Goal: Find specific page/section: Locate a particular part of the current website

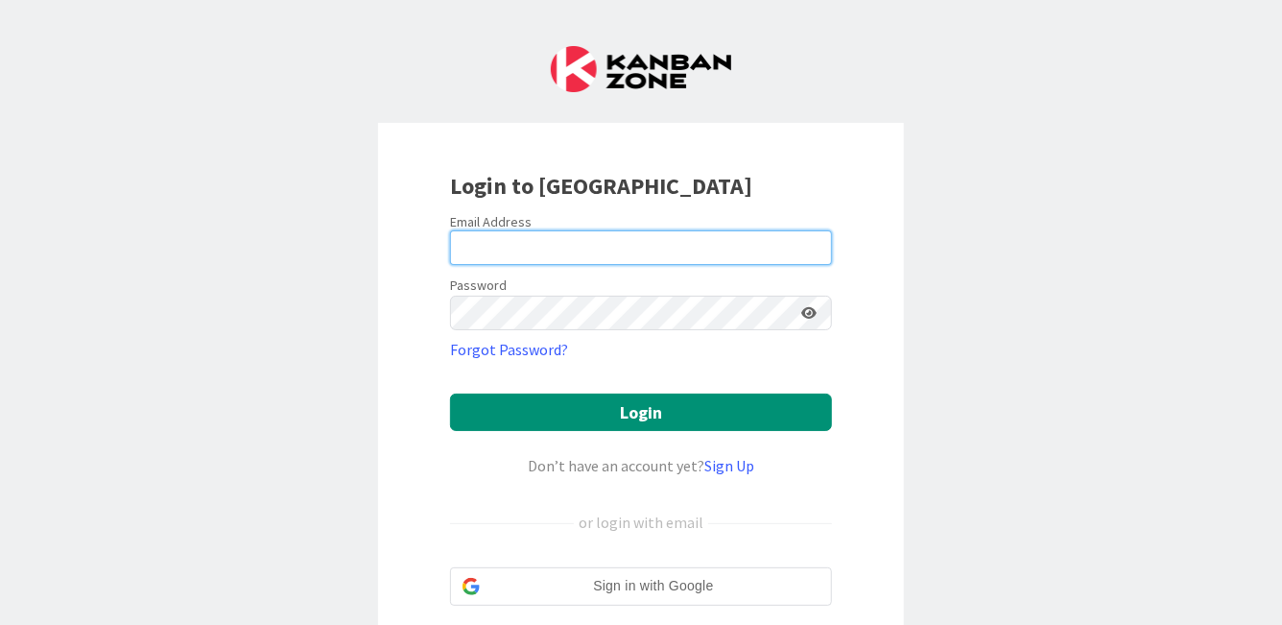
type input "[PERSON_NAME][EMAIL_ADDRESS][PERSON_NAME][DOMAIN_NAME]"
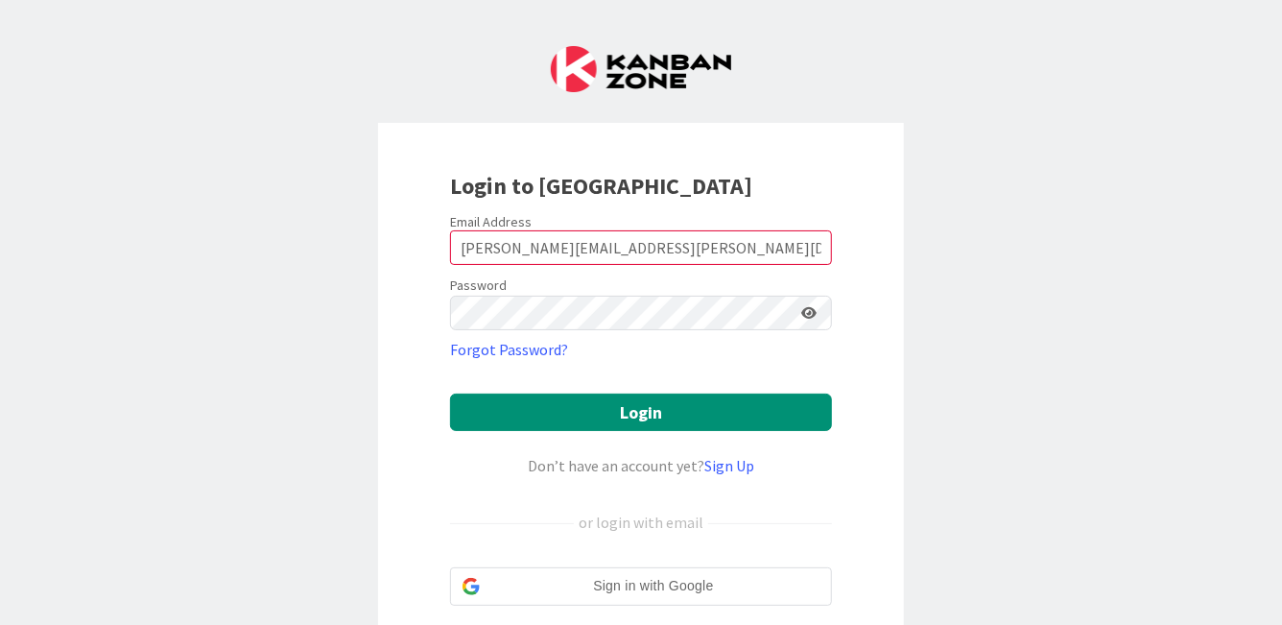
click at [687, 389] on form "Email Address [PERSON_NAME][EMAIL_ADDRESS][PERSON_NAME][DOMAIN_NAME] Password F…" at bounding box center [641, 437] width 382 height 449
click at [687, 391] on form "Email Address [PERSON_NAME][EMAIL_ADDRESS][PERSON_NAME][DOMAIN_NAME] Password F…" at bounding box center [641, 437] width 382 height 449
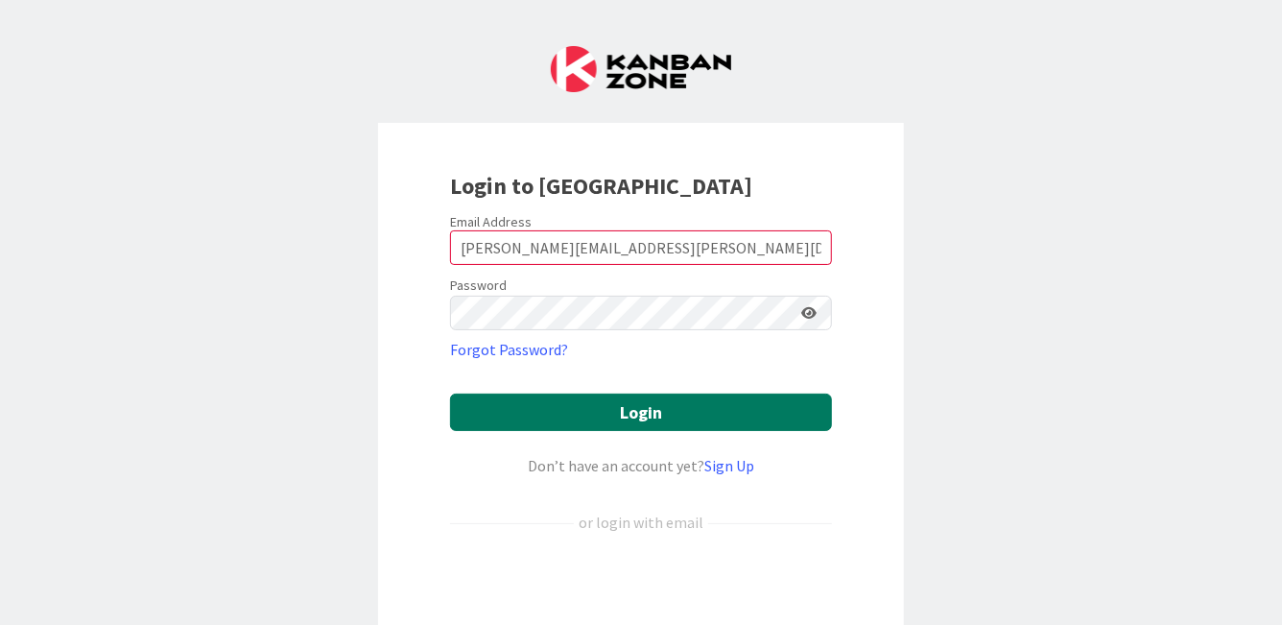
click at [684, 413] on button "Login" at bounding box center [641, 411] width 382 height 37
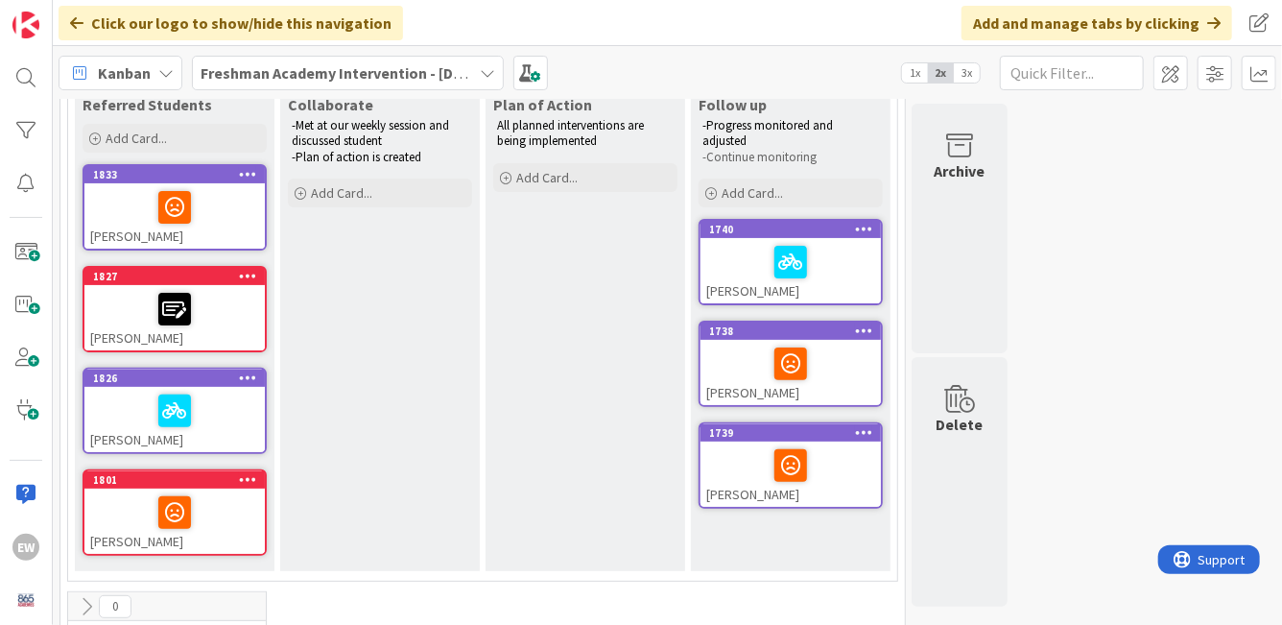
scroll to position [185, 0]
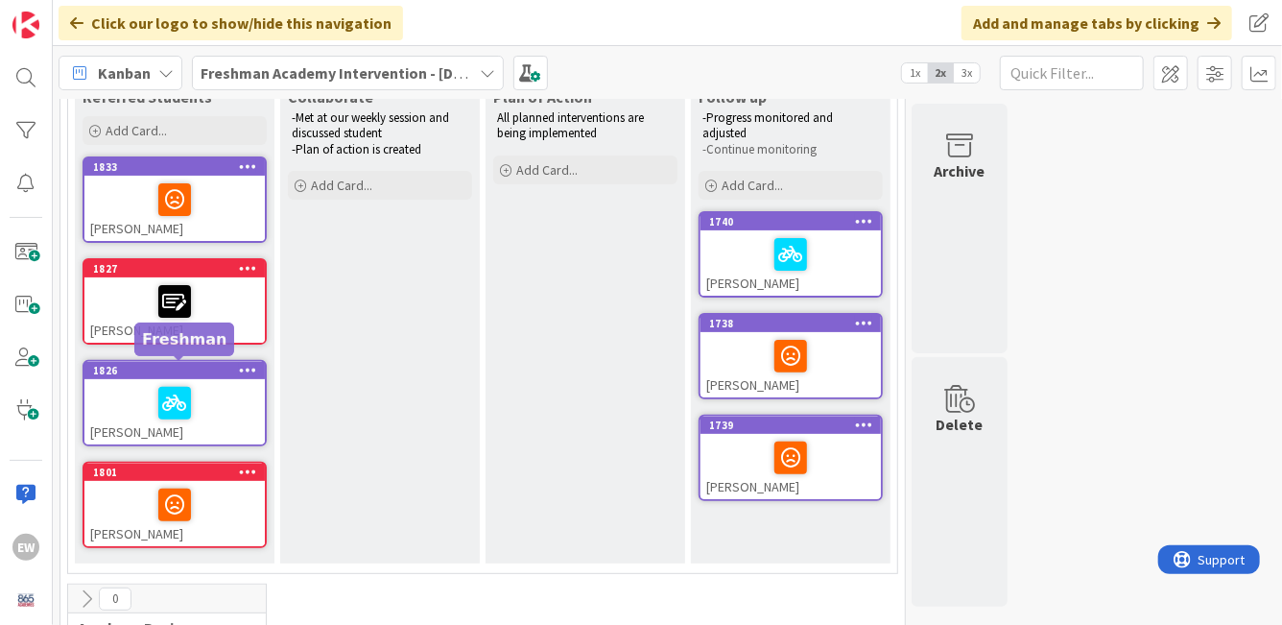
click at [211, 368] on div "1826" at bounding box center [179, 370] width 172 height 13
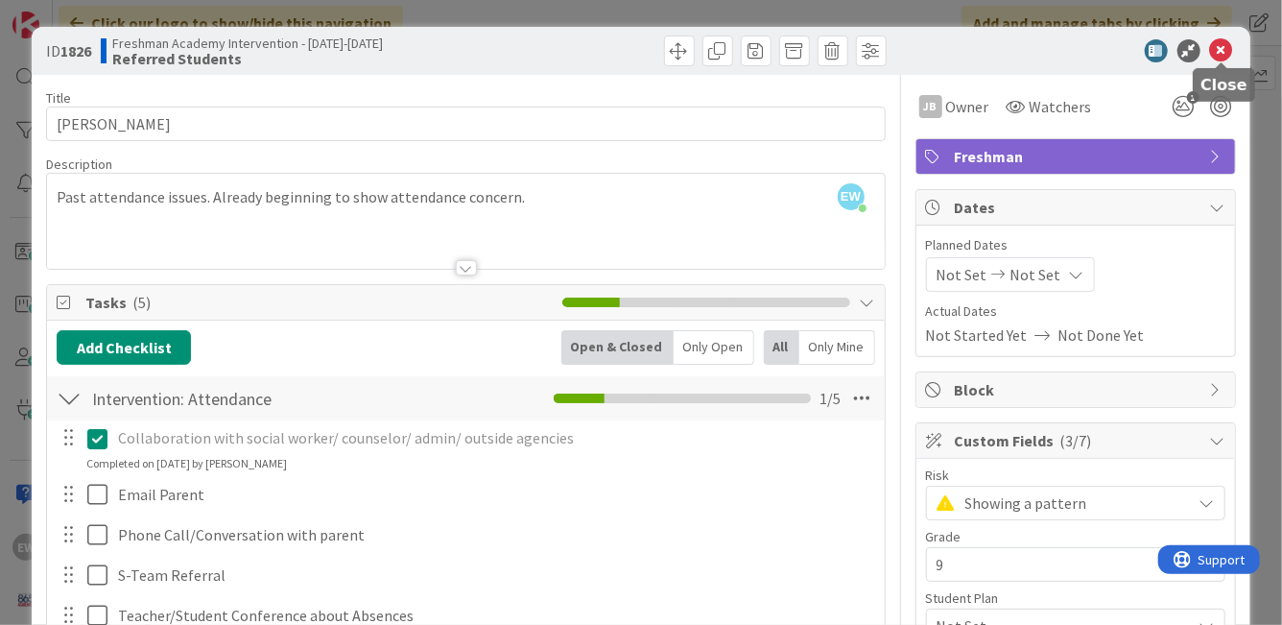
click at [1224, 46] on icon at bounding box center [1221, 50] width 23 height 23
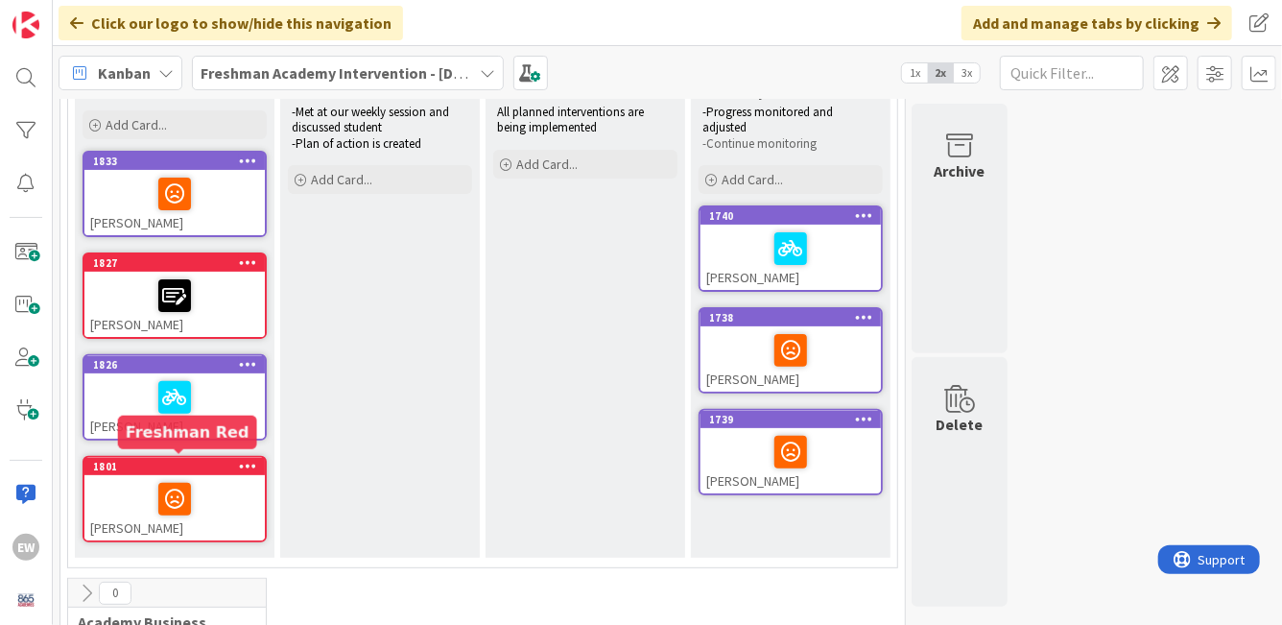
scroll to position [197, 0]
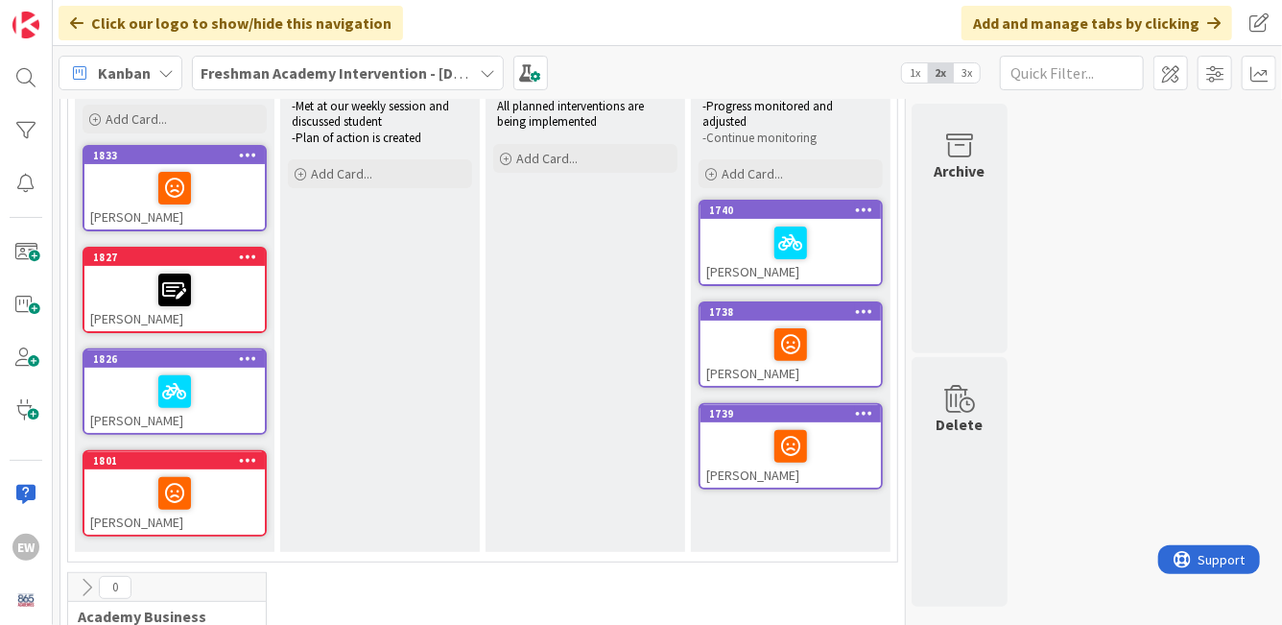
click at [120, 201] on div at bounding box center [174, 188] width 169 height 40
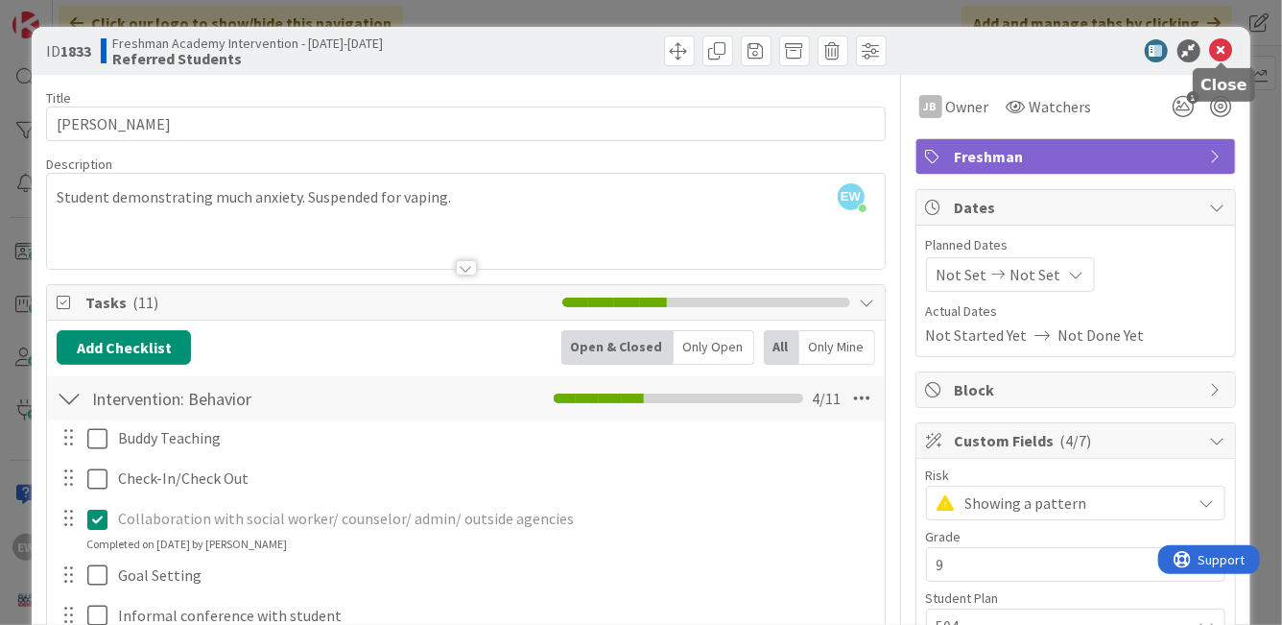
click at [1218, 56] on icon at bounding box center [1221, 50] width 23 height 23
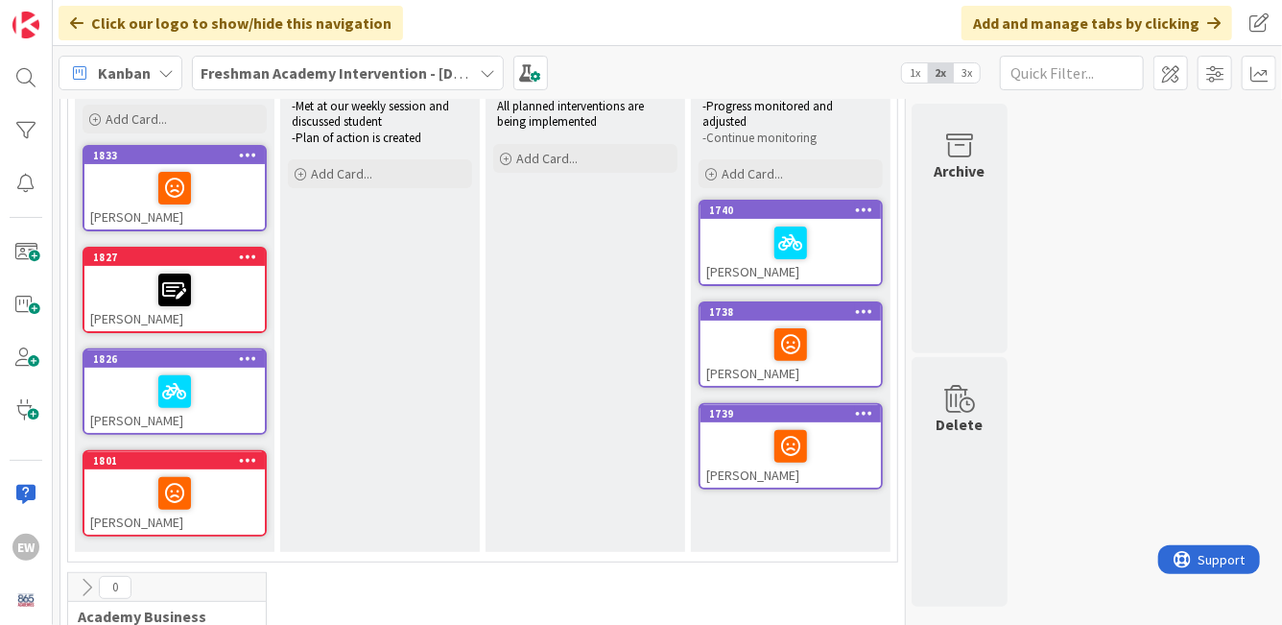
click at [111, 509] on div at bounding box center [174, 493] width 169 height 40
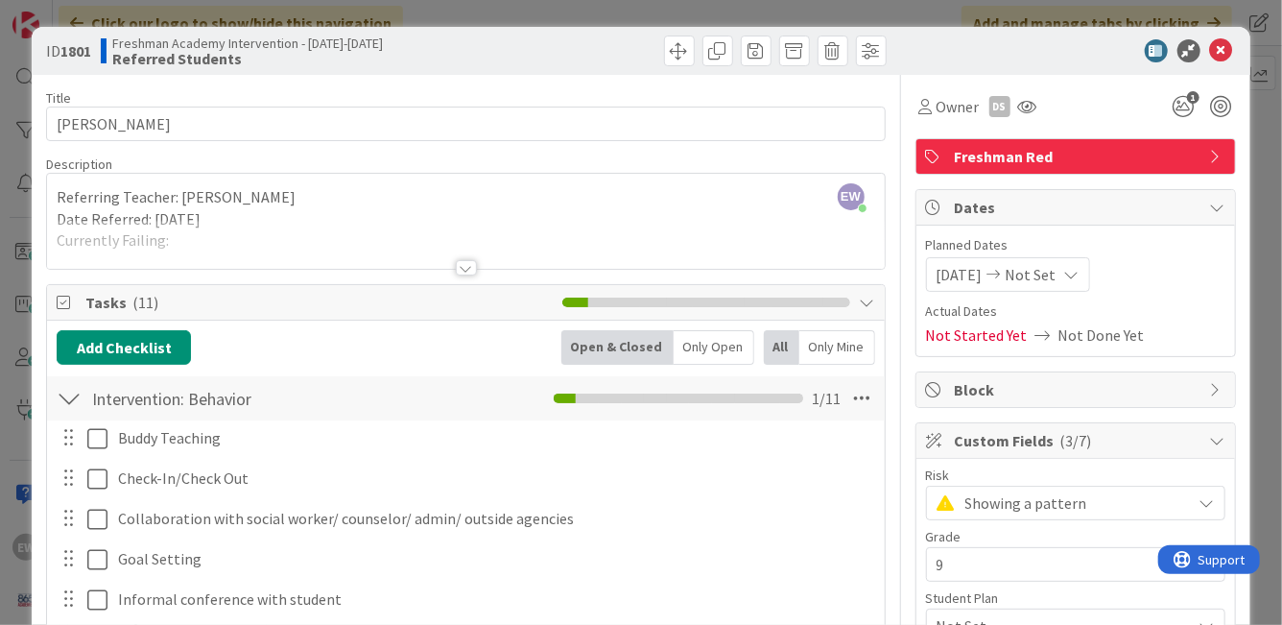
click at [469, 273] on div at bounding box center [466, 267] width 21 height 15
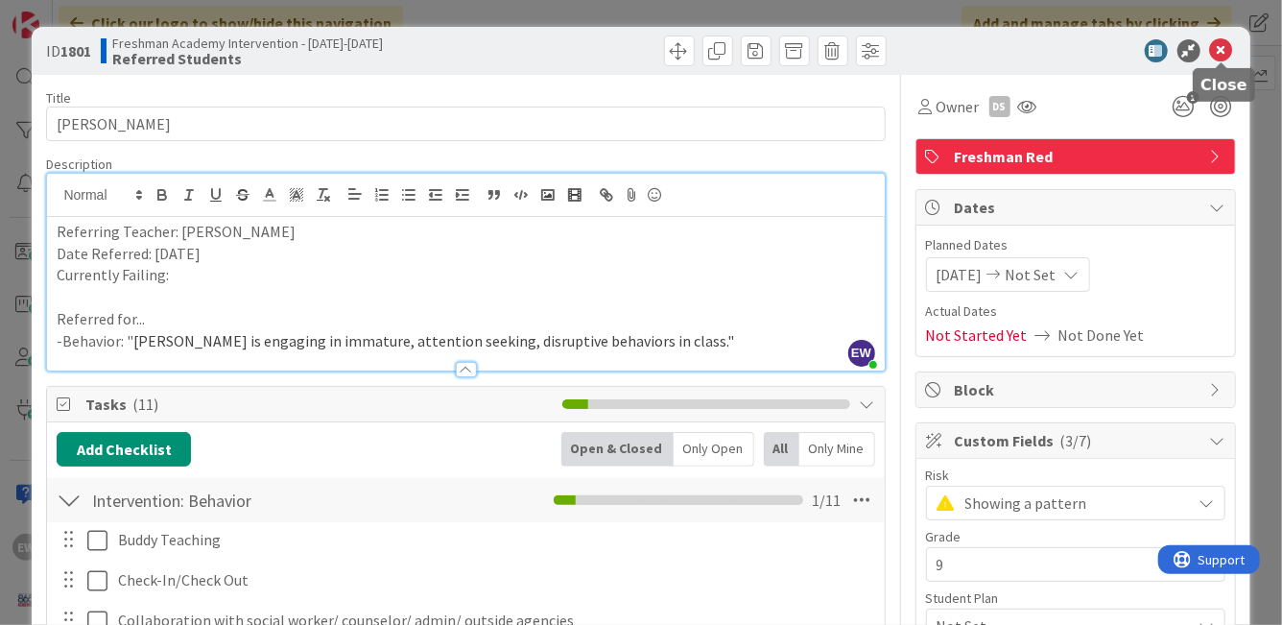
click at [1218, 53] on icon at bounding box center [1221, 50] width 23 height 23
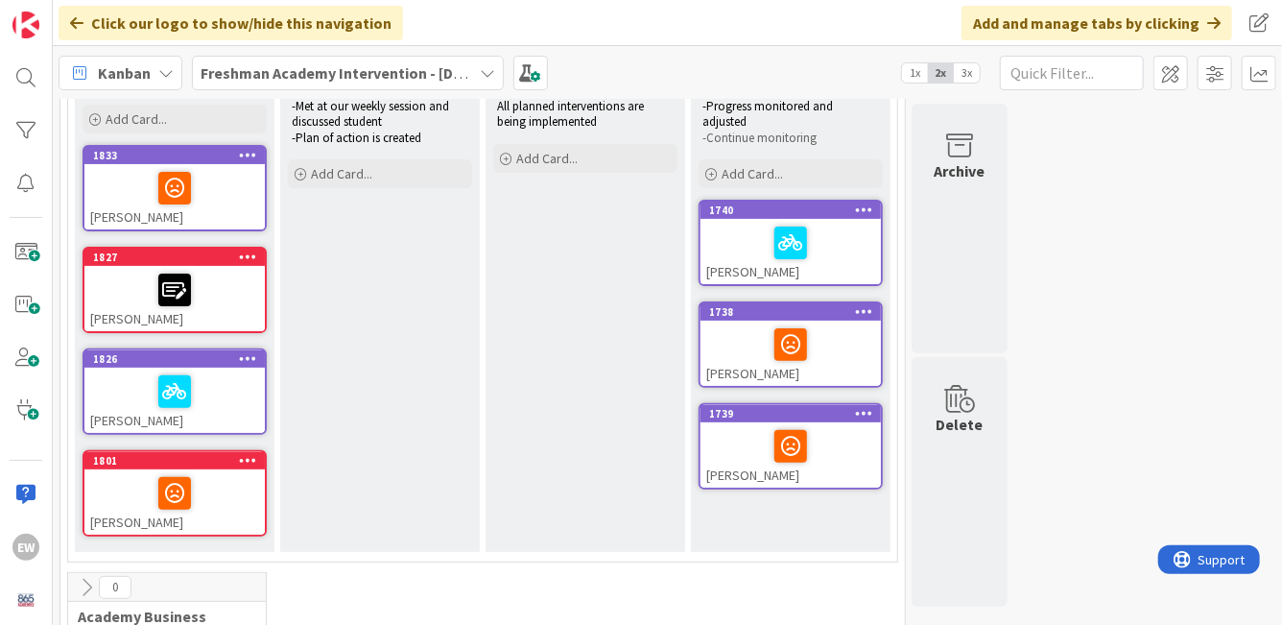
click at [235, 314] on div "[PERSON_NAME]" at bounding box center [174, 298] width 180 height 65
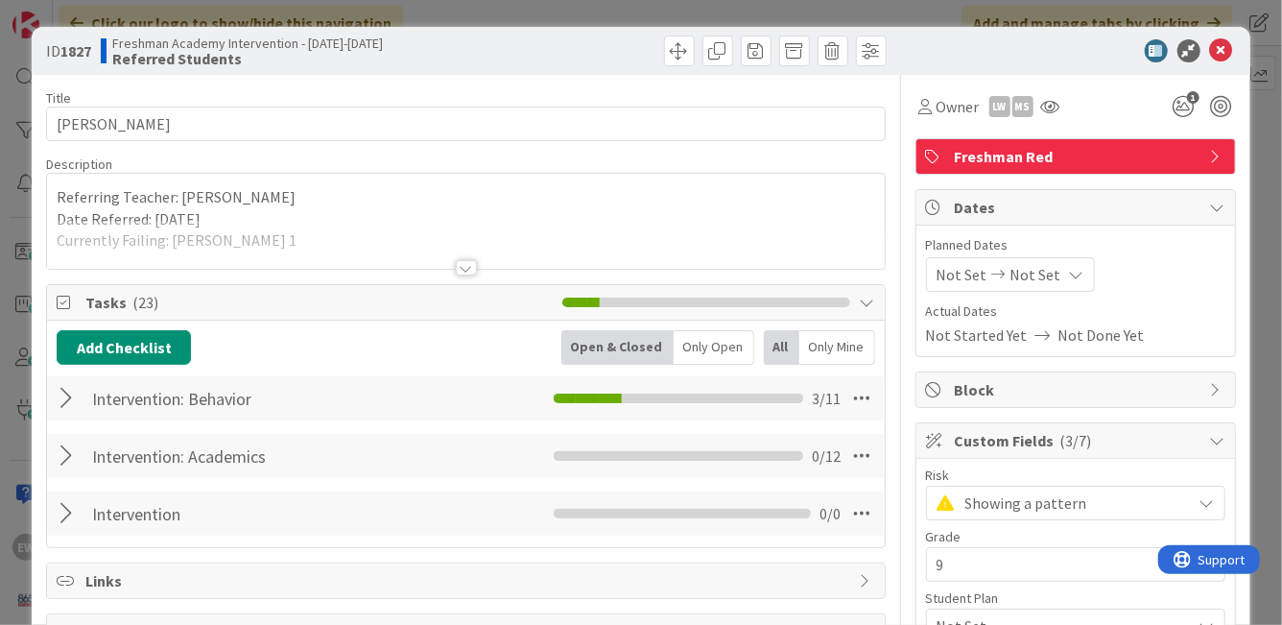
click at [469, 273] on div at bounding box center [466, 267] width 21 height 15
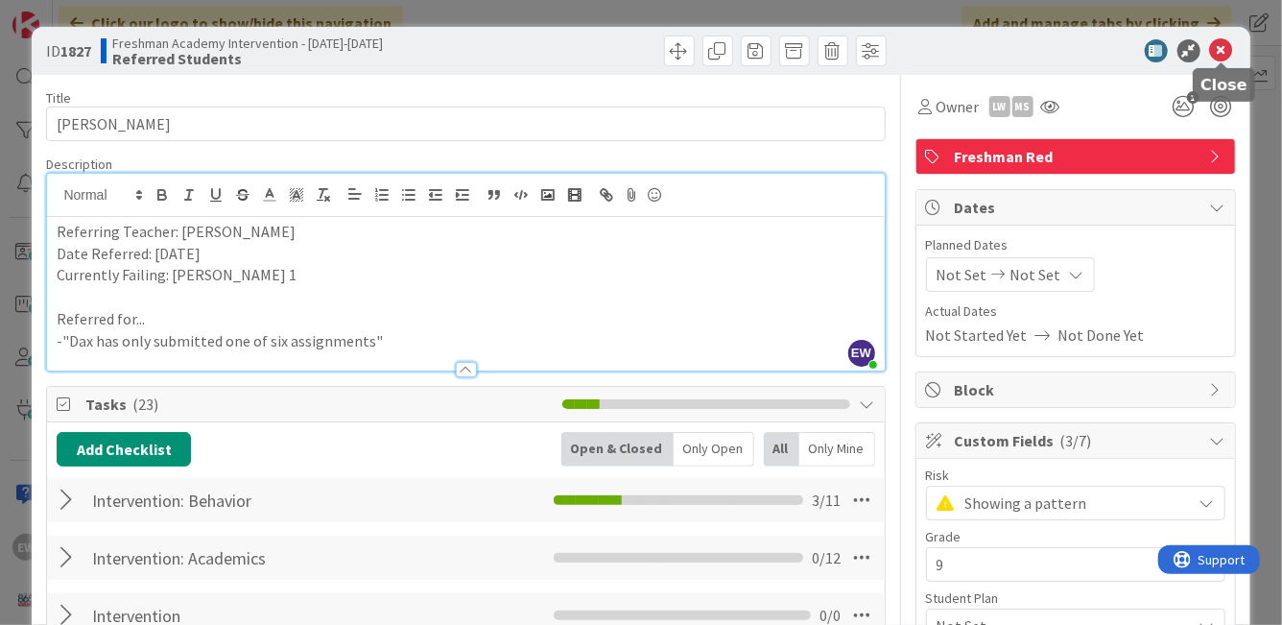
click at [1220, 53] on icon at bounding box center [1221, 50] width 23 height 23
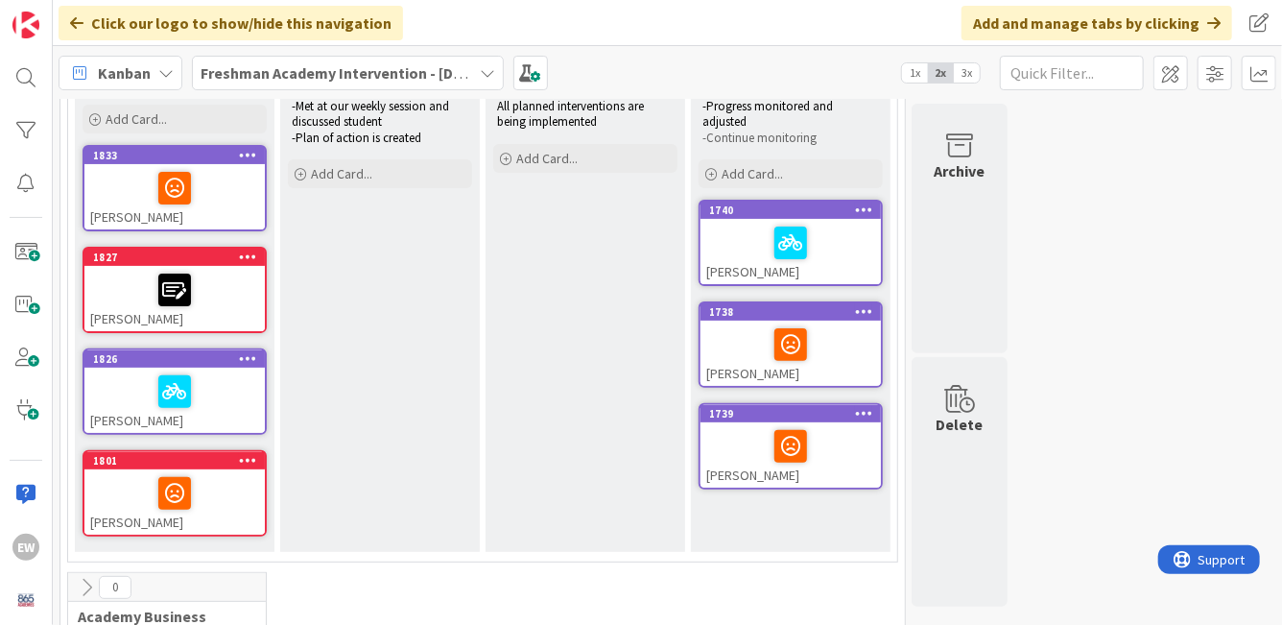
scroll to position [202, 0]
